Goal: Transaction & Acquisition: Purchase product/service

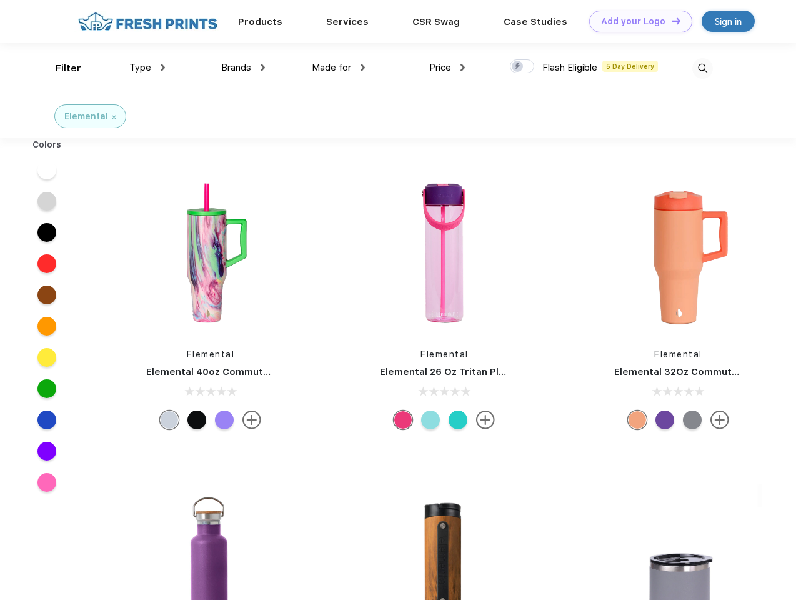
click at [636, 21] on link "Add your Logo Design Tool" at bounding box center [640, 22] width 103 height 22
click at [0, 0] on div "Design Tool" at bounding box center [0, 0] width 0 height 0
click at [670, 21] on link "Add your Logo Design Tool" at bounding box center [640, 22] width 103 height 22
click at [60, 68] on div "Filter" at bounding box center [69, 68] width 26 height 14
click at [147, 67] on span "Type" at bounding box center [140, 67] width 22 height 11
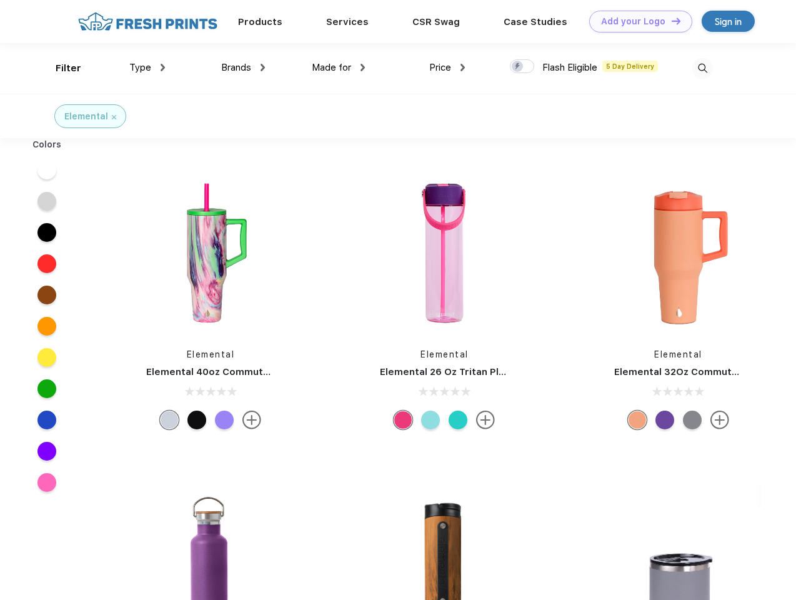
click at [243, 67] on span "Brands" at bounding box center [236, 67] width 30 height 11
click at [338, 67] on span "Made for" at bounding box center [331, 67] width 39 height 11
click at [447, 67] on span "Price" at bounding box center [440, 67] width 22 height 11
click at [522, 67] on div at bounding box center [522, 66] width 24 height 14
click at [518, 67] on input "checkbox" at bounding box center [514, 63] width 8 height 8
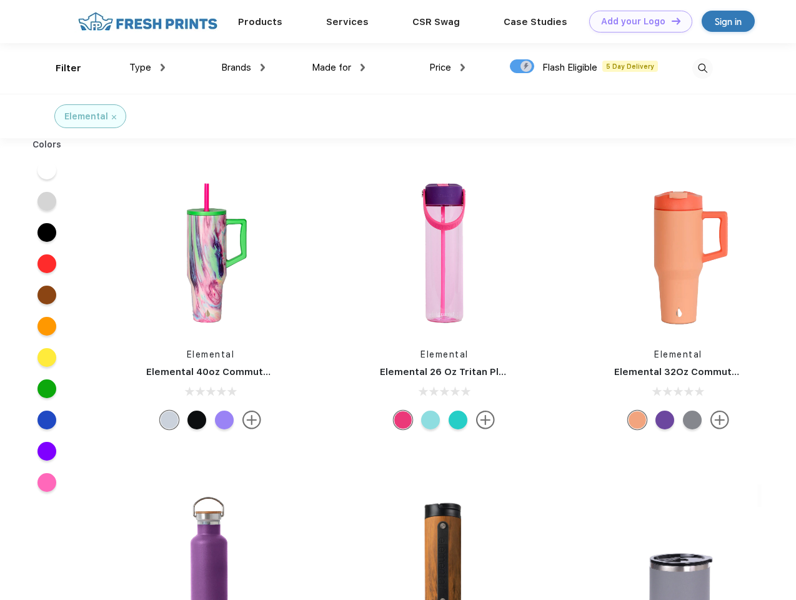
click at [702, 68] on img at bounding box center [702, 68] width 21 height 21
